Goal: Information Seeking & Learning: Learn about a topic

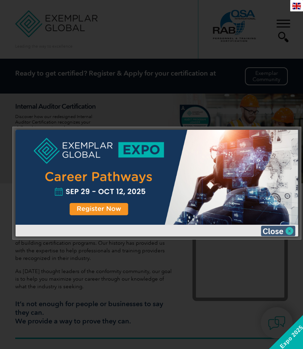
click at [279, 227] on img at bounding box center [277, 231] width 34 height 10
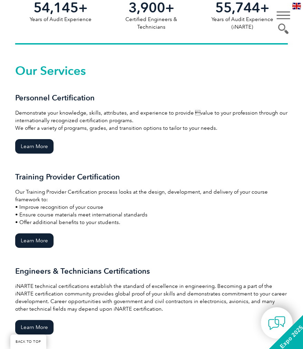
scroll to position [473, 0]
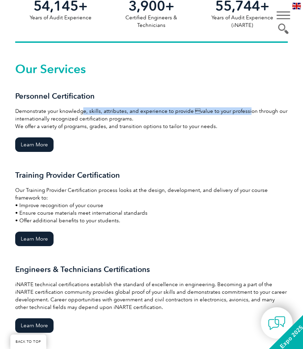
drag, startPoint x: 83, startPoint y: 110, endPoint x: 243, endPoint y: 109, distance: 159.4
click at [243, 108] on p "Demonstrate your knowledge, skills, attributes, and experience to provide valu…" at bounding box center [151, 118] width 272 height 23
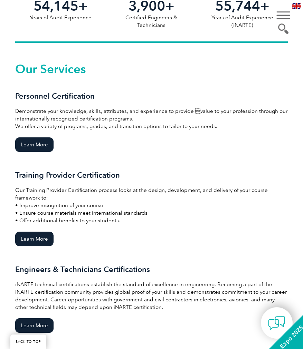
click at [139, 120] on p "Demonstrate your knowledge, skills, attributes, and experience to provide valu…" at bounding box center [151, 118] width 272 height 23
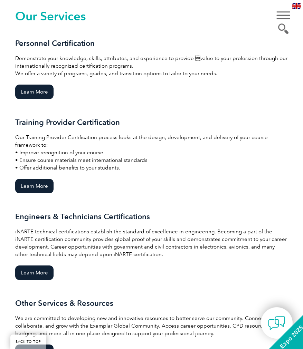
scroll to position [564, 0]
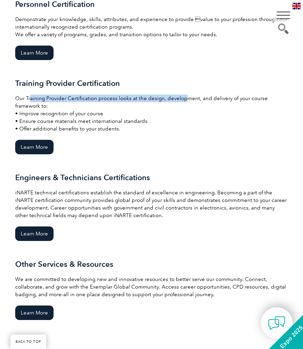
drag, startPoint x: 30, startPoint y: 98, endPoint x: 182, endPoint y: 96, distance: 152.2
click at [182, 96] on p "Our Training Provider Certification process looks at the design, development, a…" at bounding box center [151, 114] width 272 height 38
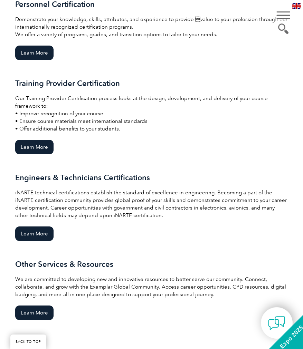
click at [204, 100] on p "Our Training Provider Certification process looks at the design, development, a…" at bounding box center [151, 114] width 272 height 38
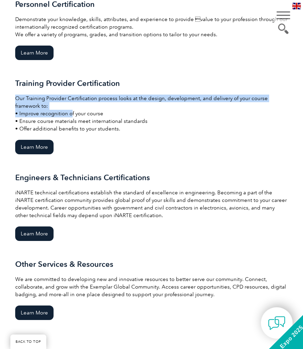
drag, startPoint x: 81, startPoint y: 110, endPoint x: 100, endPoint y: 109, distance: 19.0
click at [100, 109] on p "Our Training Provider Certification process looks at the design, development, a…" at bounding box center [151, 114] width 272 height 38
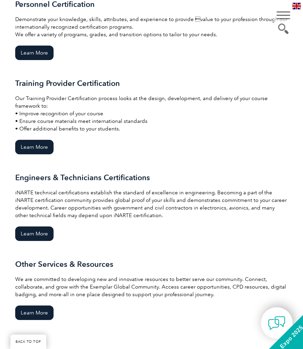
drag, startPoint x: 46, startPoint y: 123, endPoint x: 112, endPoint y: 120, distance: 65.9
click at [112, 120] on p "Our Training Provider Certification process looks at the design, development, a…" at bounding box center [151, 114] width 272 height 38
click at [113, 120] on p "Our Training Provider Certification process looks at the design, development, a…" at bounding box center [151, 114] width 272 height 38
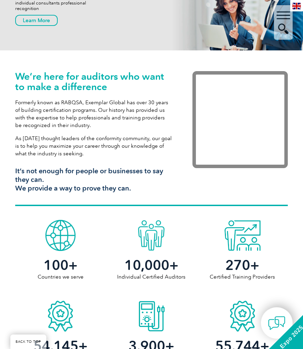
scroll to position [0, 0]
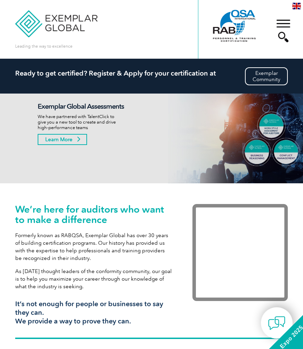
click at [68, 140] on link "Learn More" at bounding box center [62, 139] width 49 height 11
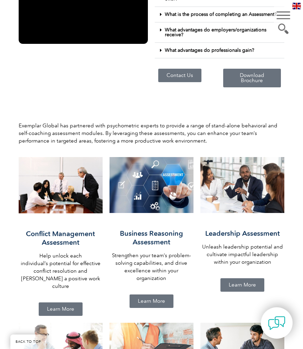
scroll to position [337, 0]
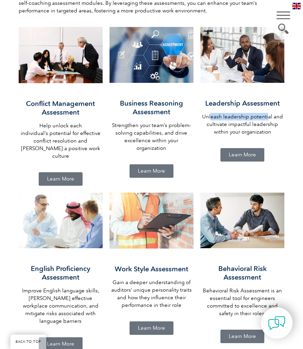
drag, startPoint x: 212, startPoint y: 115, endPoint x: 267, endPoint y: 116, distance: 54.9
click at [267, 116] on p "Unleash leadership potential and cultivate impactful leadership within your org…" at bounding box center [242, 124] width 84 height 23
click at [248, 157] on span "Learn More" at bounding box center [241, 154] width 27 height 5
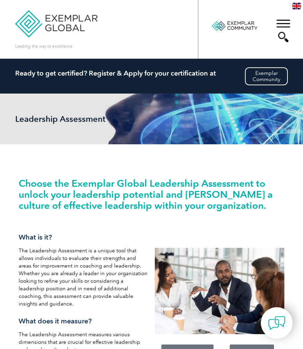
click at [59, 19] on img at bounding box center [56, 18] width 82 height 37
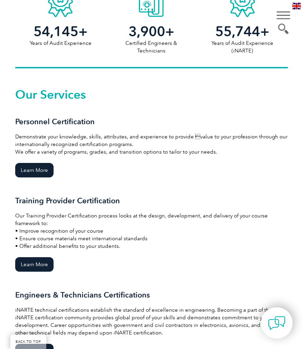
scroll to position [454, 0]
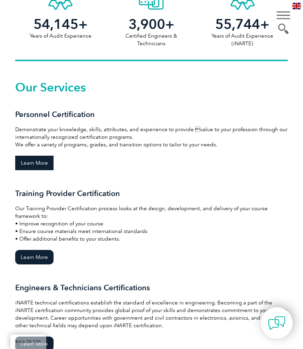
click at [39, 162] on link "Learn More" at bounding box center [34, 163] width 38 height 14
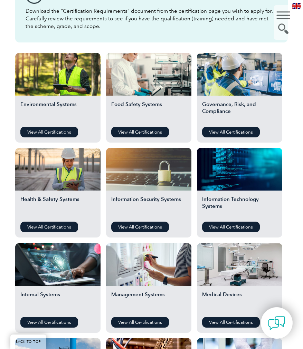
scroll to position [213, 0]
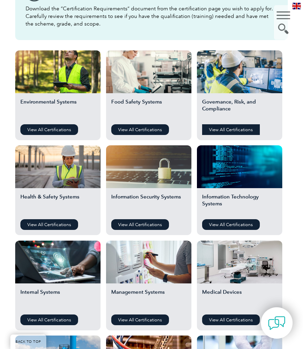
click at [226, 131] on link "View All Certifications" at bounding box center [231, 129] width 58 height 11
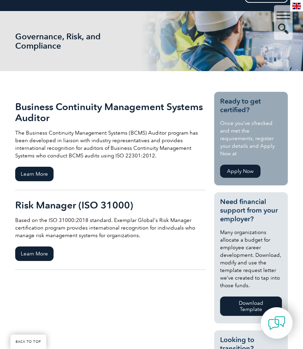
scroll to position [129, 0]
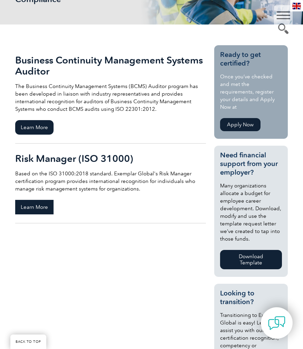
click at [37, 209] on span "Learn More" at bounding box center [34, 207] width 38 height 14
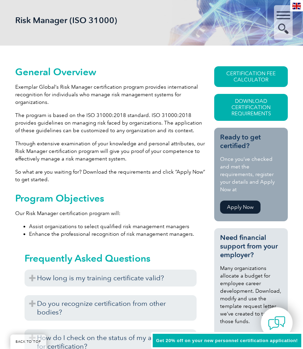
scroll to position [82, 0]
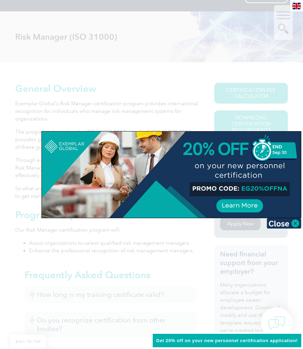
click at [262, 192] on div at bounding box center [171, 174] width 259 height 86
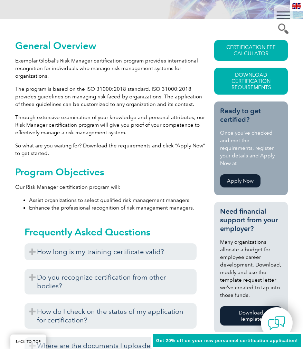
scroll to position [212, 0]
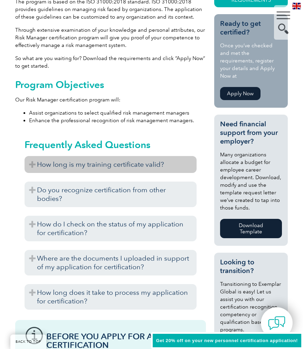
click at [122, 165] on h3 "How long is my training certificate valid?" at bounding box center [109, 164] width 171 height 17
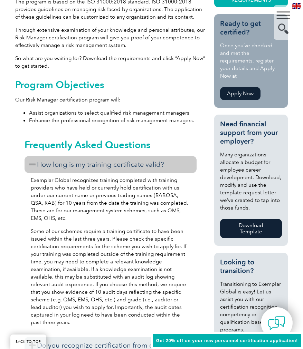
click at [124, 164] on h3 "How long is my training certificate valid?" at bounding box center [109, 164] width 171 height 17
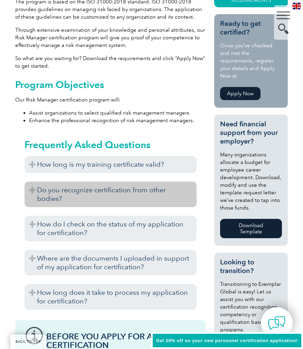
click at [121, 196] on h3 "Do you recognize certification from other bodies?" at bounding box center [109, 194] width 171 height 26
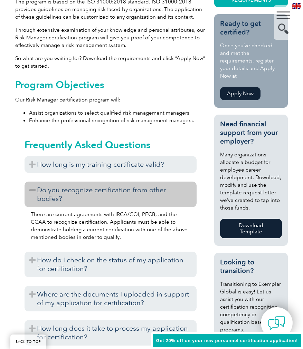
click at [123, 194] on h3 "Do you recognize certification from other bodies?" at bounding box center [109, 194] width 171 height 26
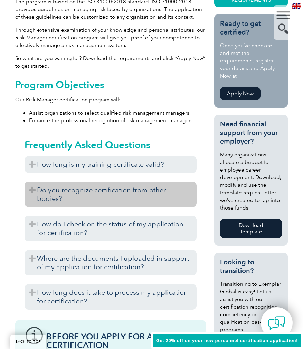
click at [123, 194] on h3 "Do you recognize certification from other bodies?" at bounding box center [109, 194] width 171 height 26
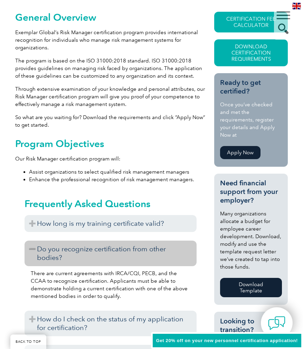
scroll to position [152, 0]
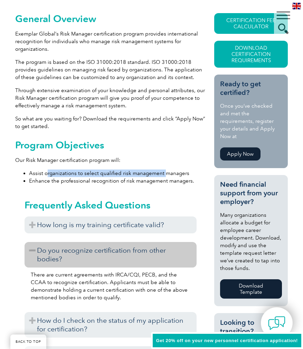
drag, startPoint x: 46, startPoint y: 173, endPoint x: 163, endPoint y: 171, distance: 116.6
click at [163, 171] on li "Assist organizations to select qualified risk management managers" at bounding box center [117, 173] width 177 height 8
click at [107, 179] on li "Enhance the professional recognition of risk management managers." at bounding box center [117, 181] width 177 height 8
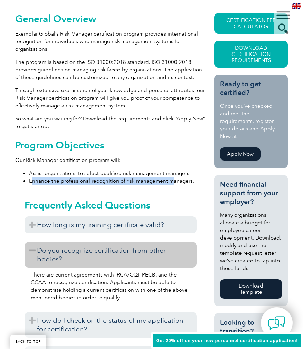
drag, startPoint x: 33, startPoint y: 180, endPoint x: 170, endPoint y: 182, distance: 137.3
click at [170, 182] on li "Enhance the professional recognition of risk management managers." at bounding box center [117, 181] width 177 height 8
click at [181, 182] on li "Enhance the professional recognition of risk management managers." at bounding box center [117, 181] width 177 height 8
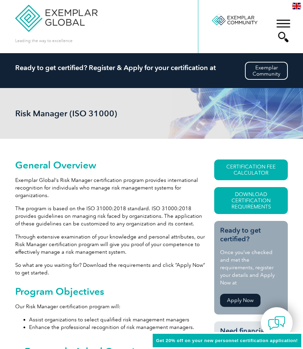
scroll to position [0, 0]
